Goal: Information Seeking & Learning: Learn about a topic

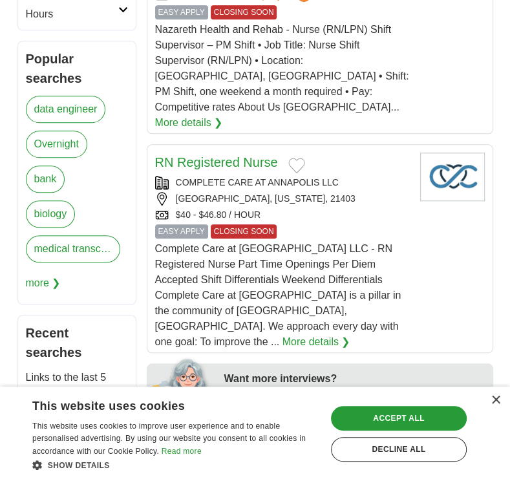
scroll to position [535, 0]
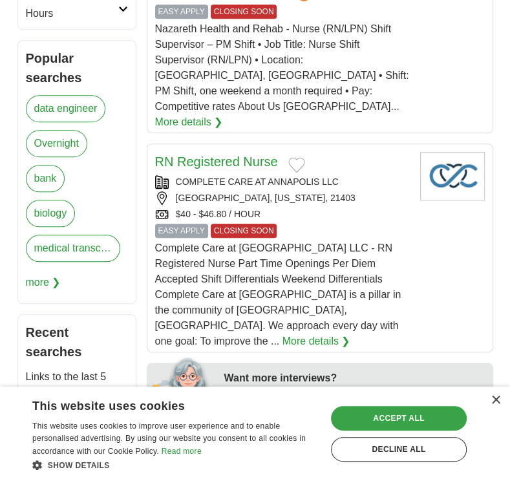
click at [422, 418] on div "Accept all" at bounding box center [399, 418] width 136 height 25
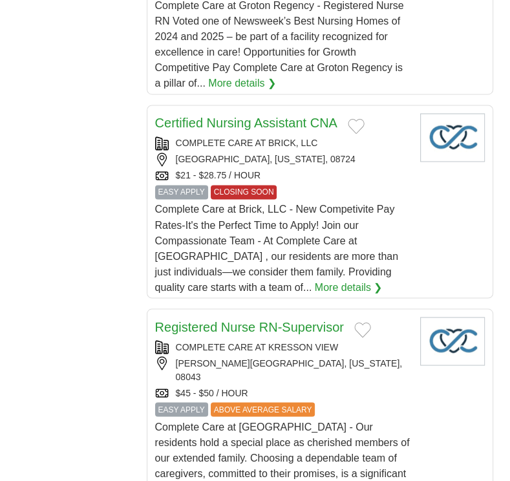
scroll to position [1052, 0]
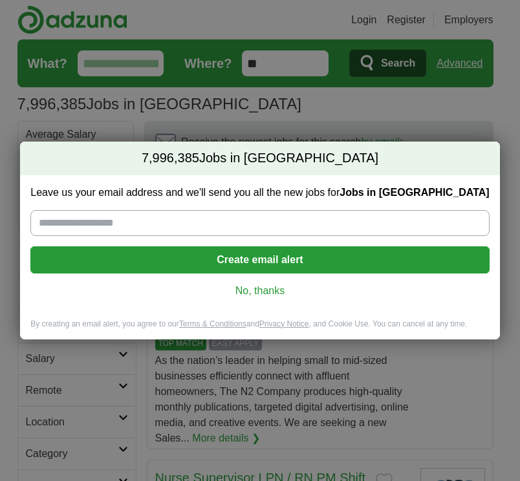
click at [281, 285] on link "No, thanks" at bounding box center [260, 291] width 438 height 14
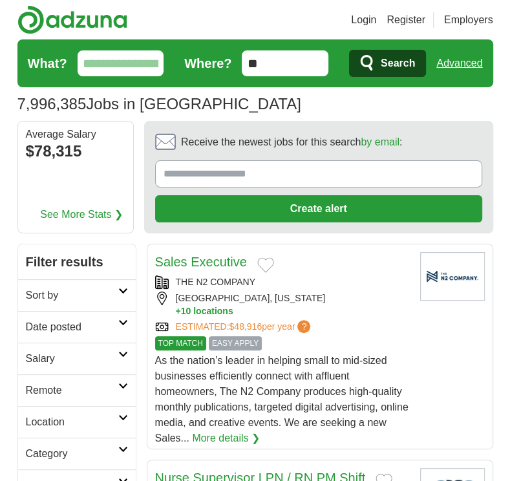
click at [124, 67] on input "What?" at bounding box center [121, 63] width 87 height 26
type input "*******"
click at [349, 50] on button "Search" at bounding box center [387, 63] width 77 height 27
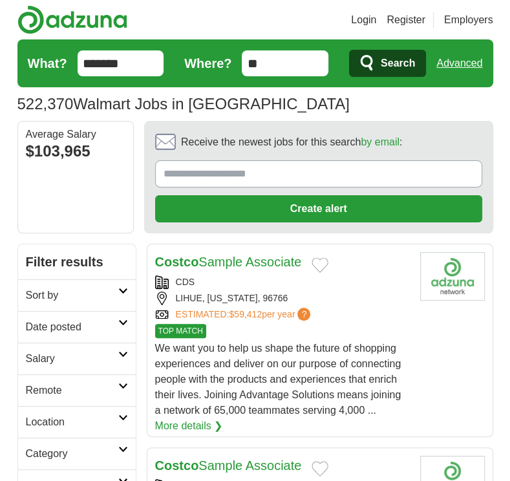
click at [384, 56] on span "Search" at bounding box center [398, 63] width 34 height 26
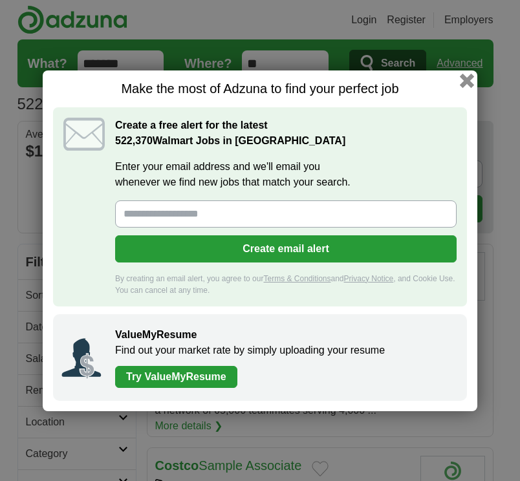
click at [468, 87] on button "button" at bounding box center [467, 80] width 14 height 14
